Goal: Information Seeking & Learning: Learn about a topic

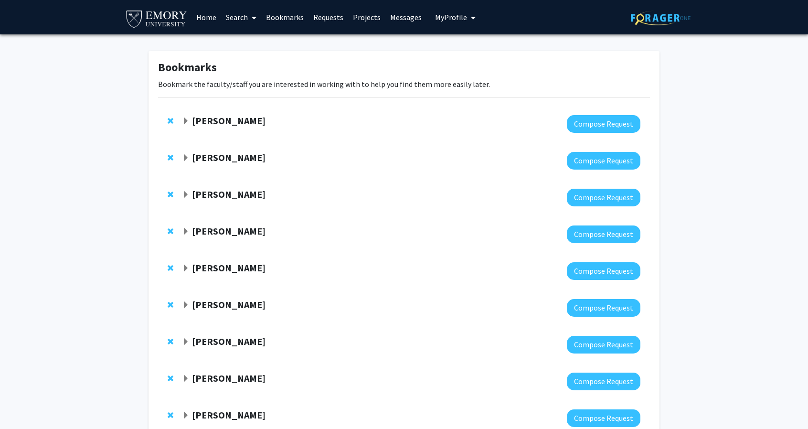
click at [255, 127] on div at bounding box center [411, 124] width 458 height 18
click at [274, 120] on div "[PERSON_NAME]" at bounding box center [285, 121] width 206 height 12
click at [265, 119] on strong "[PERSON_NAME]" at bounding box center [229, 121] width 74 height 12
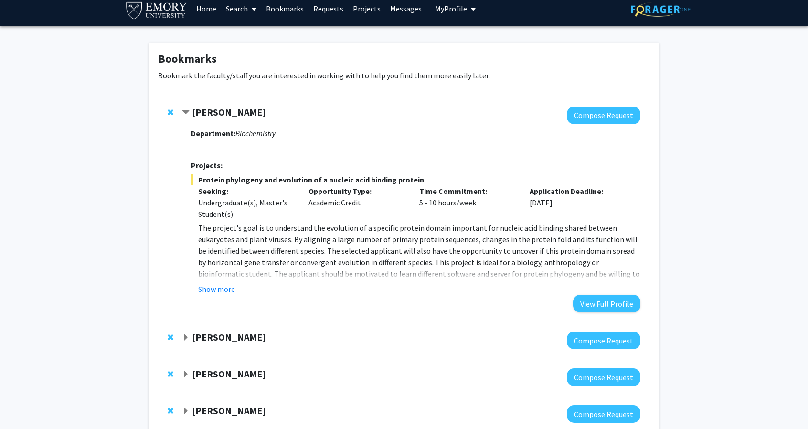
scroll to position [10, 0]
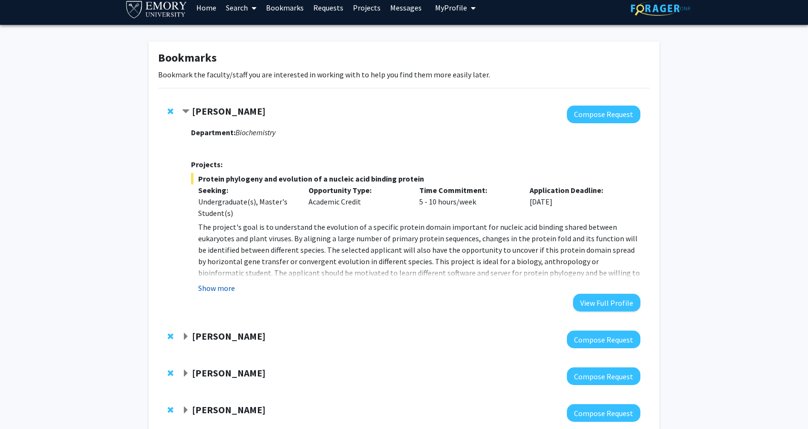
click at [225, 287] on button "Show more" at bounding box center [216, 287] width 37 height 11
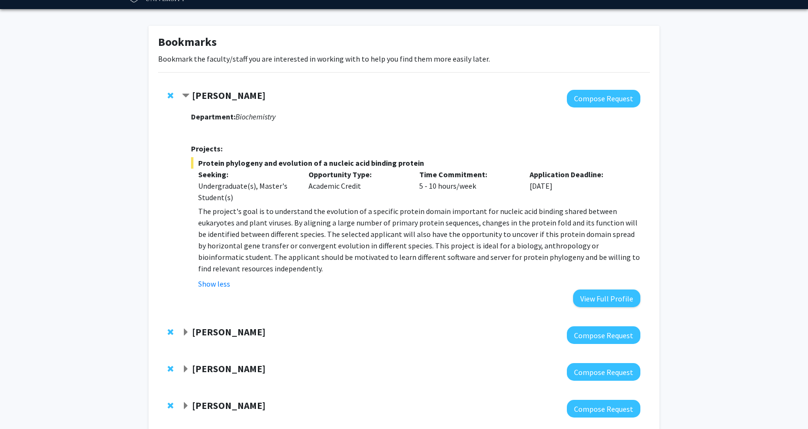
scroll to position [27, 0]
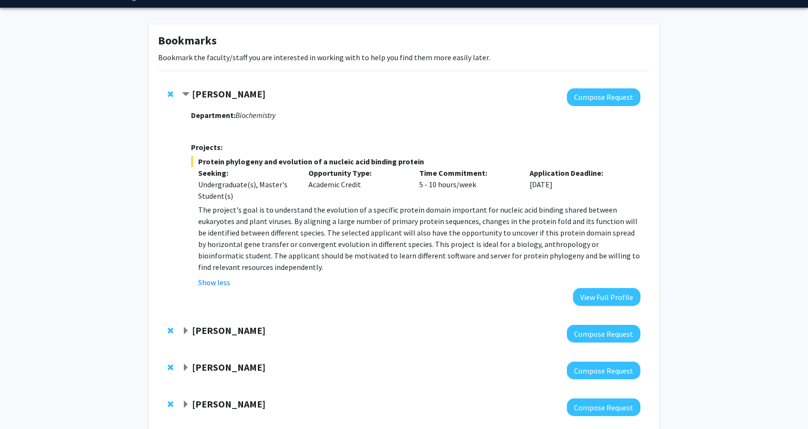
click at [233, 95] on strong "[PERSON_NAME]" at bounding box center [229, 94] width 74 height 12
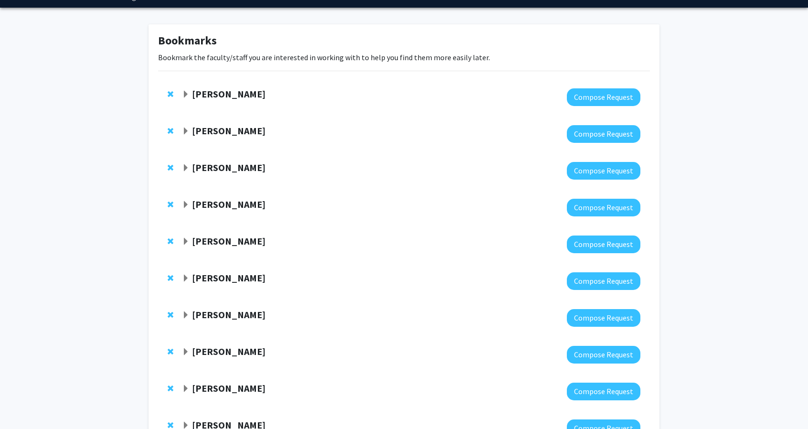
click at [233, 95] on strong "[PERSON_NAME]" at bounding box center [229, 94] width 74 height 12
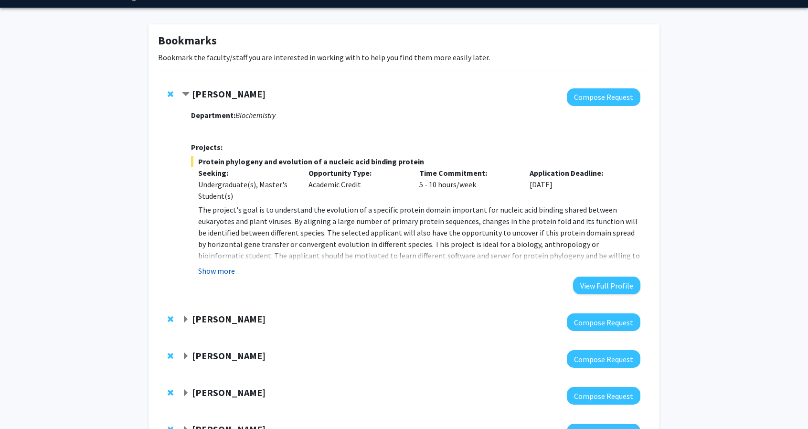
click at [227, 267] on button "Show more" at bounding box center [216, 270] width 37 height 11
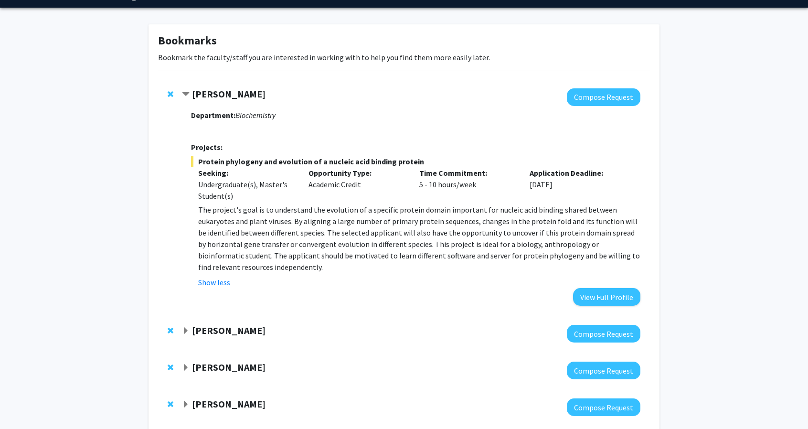
click at [320, 241] on p "The project's goal is to understand the evolution of a specific protein domain …" at bounding box center [419, 238] width 442 height 69
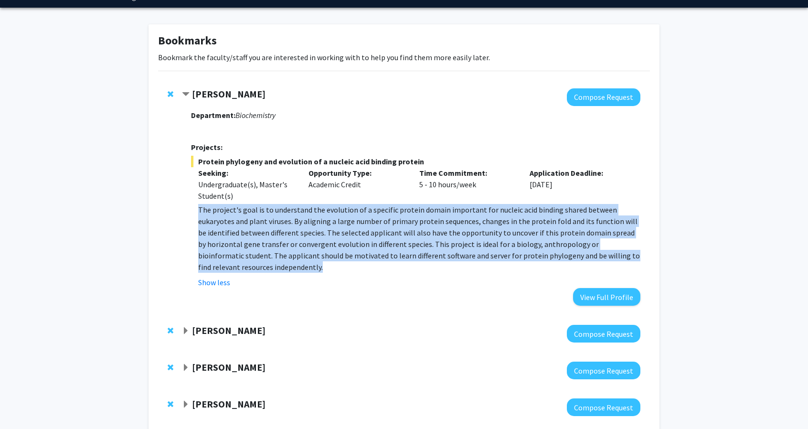
drag, startPoint x: 320, startPoint y: 241, endPoint x: 329, endPoint y: 245, distance: 9.0
click at [329, 245] on p "The project's goal is to understand the evolution of a specific protein domain …" at bounding box center [419, 238] width 442 height 69
